Goal: Information Seeking & Learning: Learn about a topic

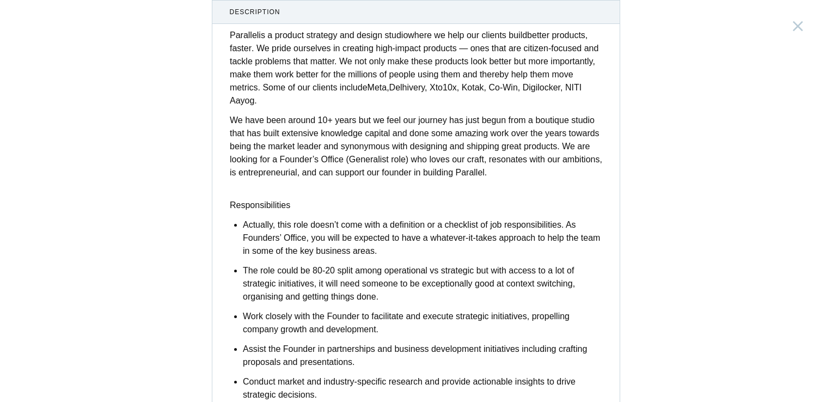
scroll to position [109, 0]
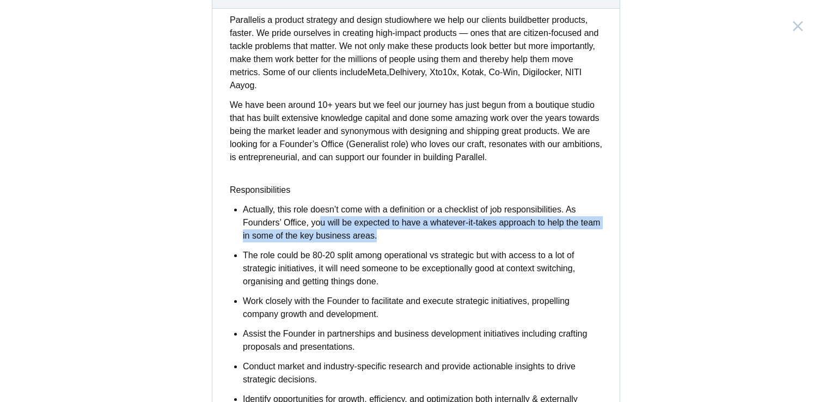
drag, startPoint x: 270, startPoint y: 207, endPoint x: 382, endPoint y: 217, distance: 112.0
click at [382, 217] on p "Actually, this role doesn’t come with a definition or a checklist of job respon…" at bounding box center [422, 222] width 359 height 39
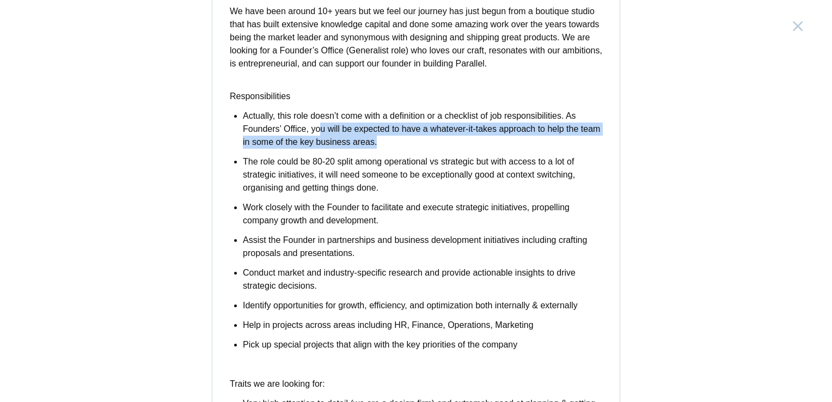
scroll to position [218, 0]
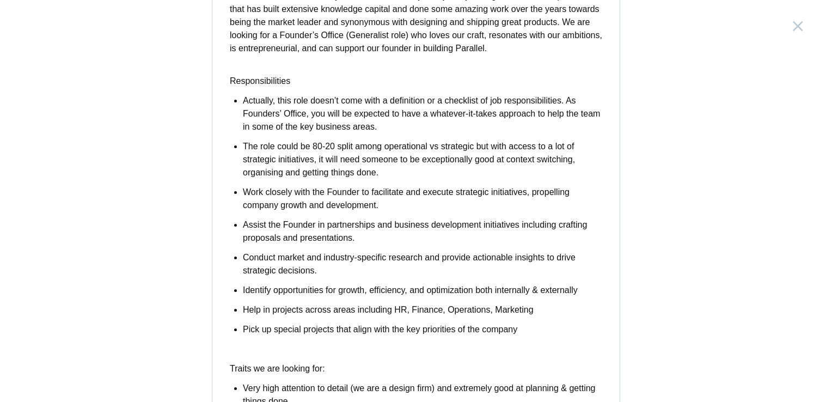
click at [357, 189] on p "Work closely with the Founder to facilitate and execute strategic initiatives, …" at bounding box center [422, 199] width 359 height 26
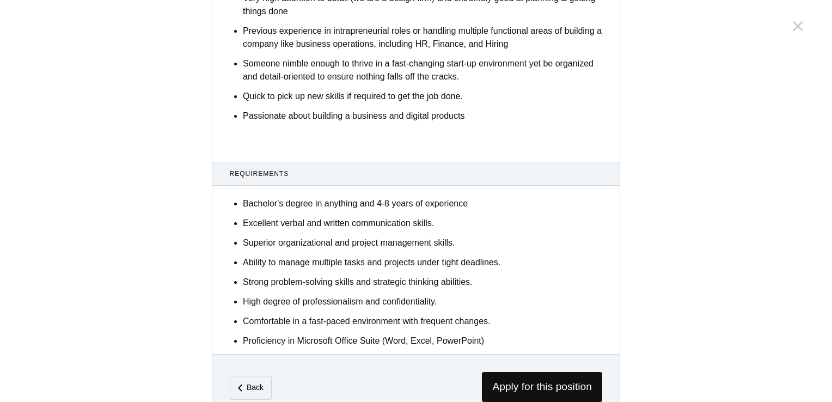
scroll to position [625, 0]
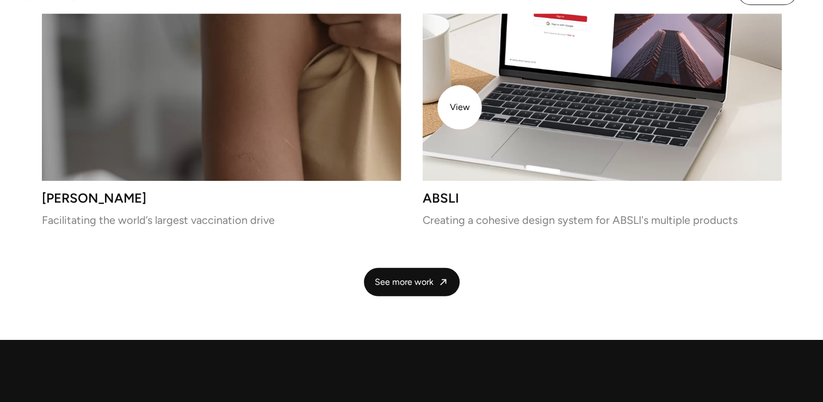
scroll to position [2558, 0]
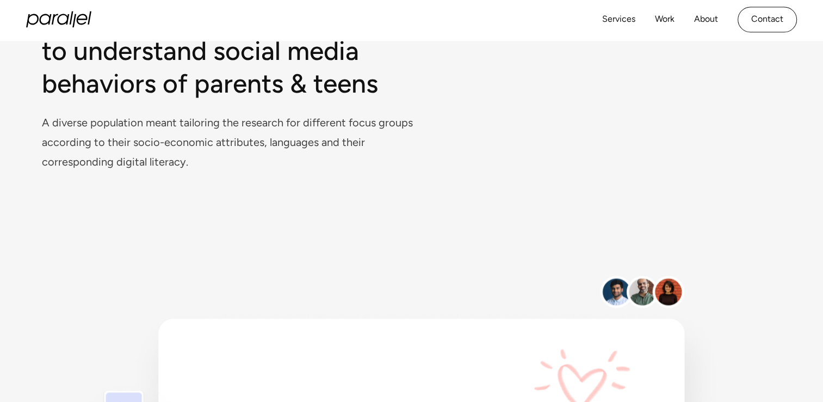
scroll to position [2156, 0]
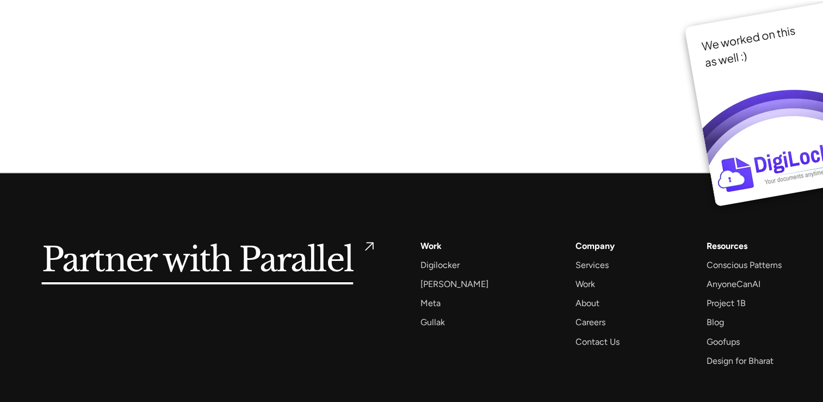
scroll to position [8360, 0]
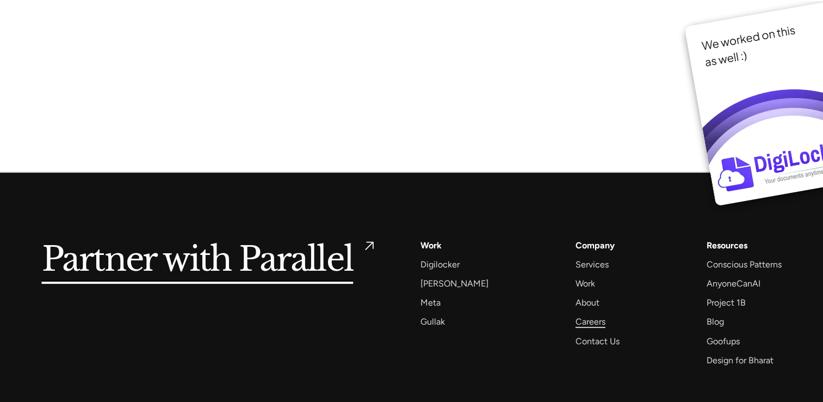
click at [583, 314] on div "Careers" at bounding box center [591, 321] width 30 height 15
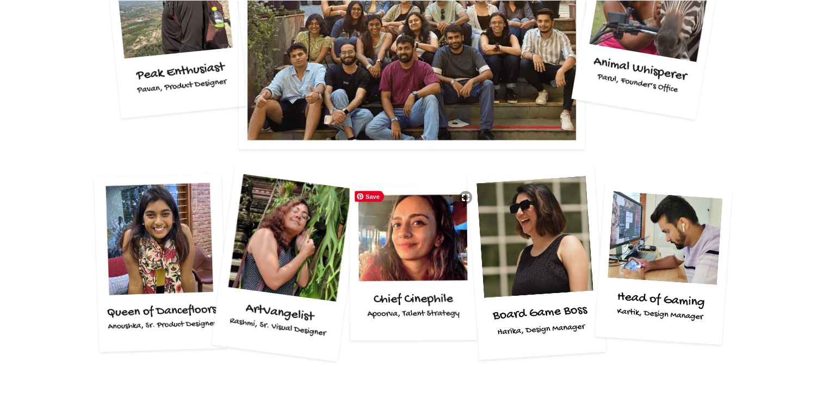
scroll to position [2123, 0]
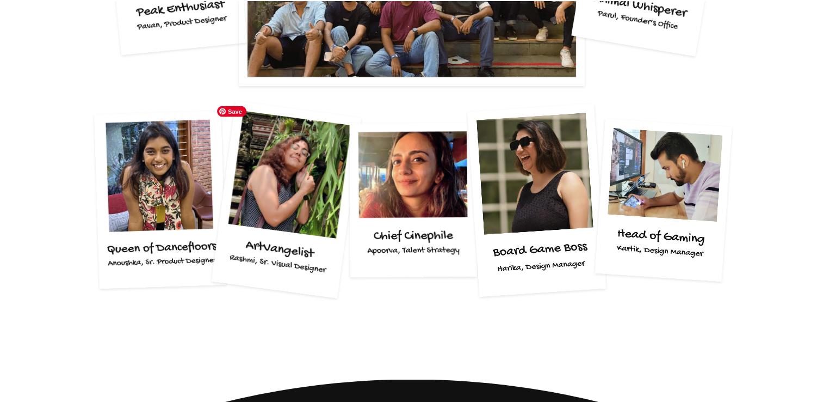
click at [306, 198] on img at bounding box center [287, 199] width 150 height 197
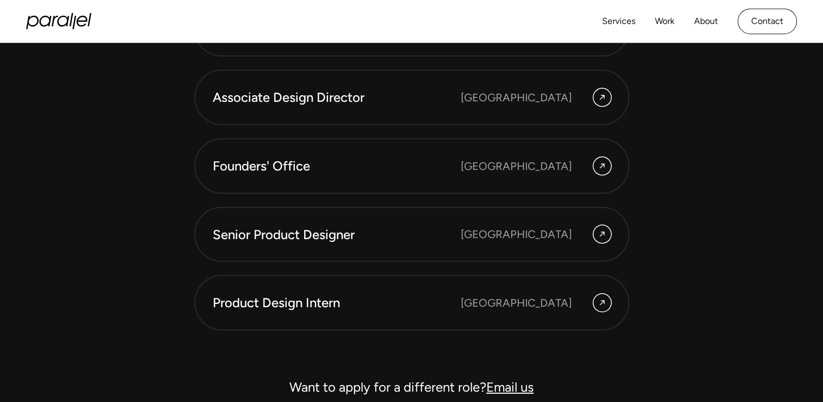
scroll to position [3029, 0]
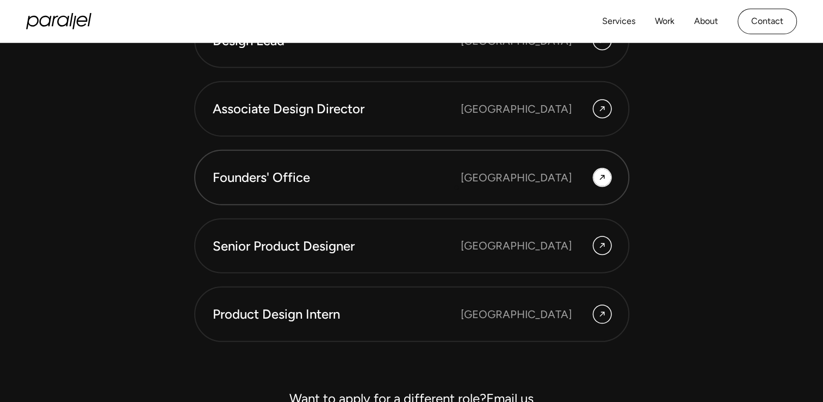
click at [457, 187] on link "Founders' Office [GEOGRAPHIC_DATA]" at bounding box center [411, 178] width 435 height 56
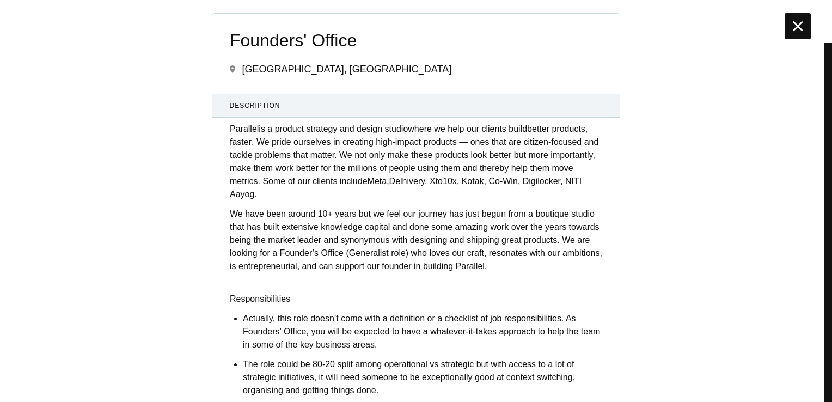
click at [796, 36] on div at bounding box center [797, 26] width 26 height 26
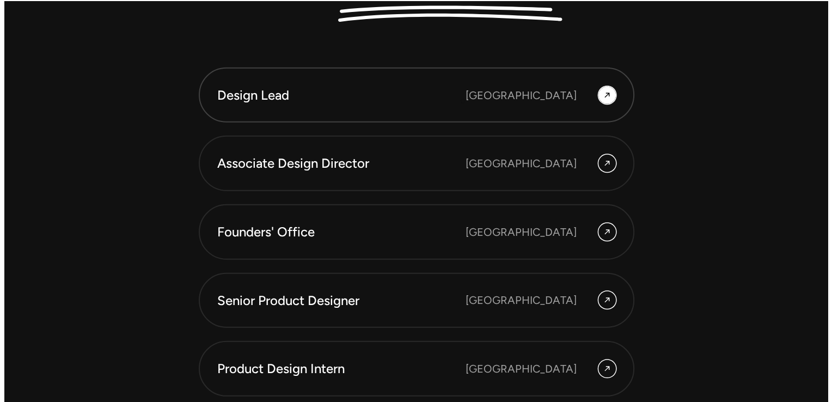
scroll to position [3138, 0]
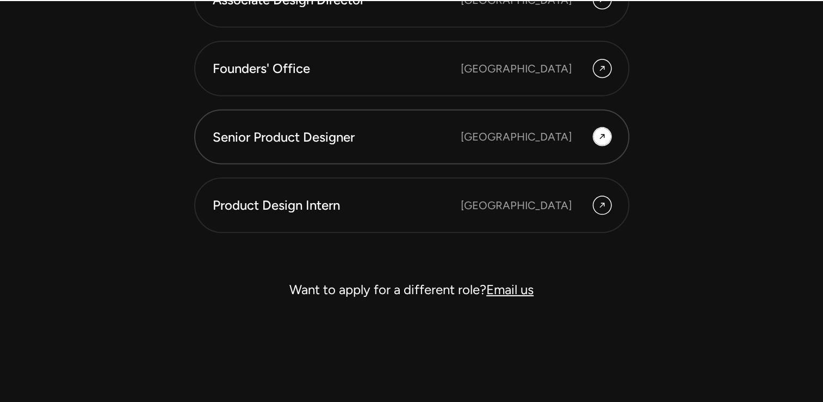
click at [459, 124] on link "Senior Product Designer Bengaluru" at bounding box center [411, 137] width 435 height 56
